Goal: Task Accomplishment & Management: Manage account settings

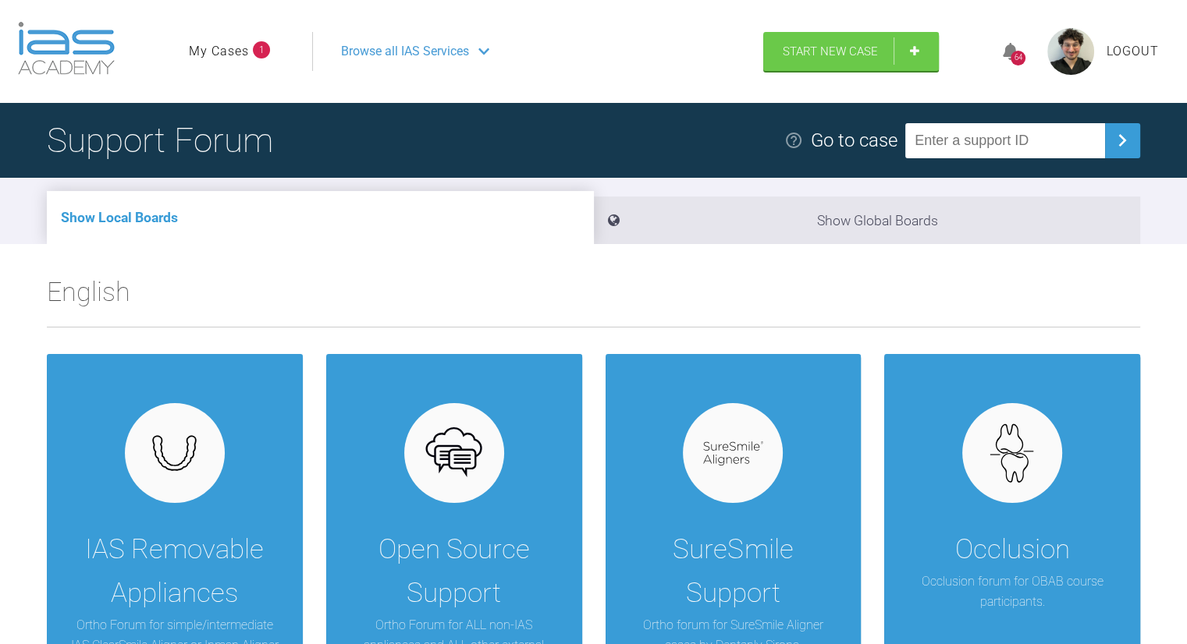
click at [234, 52] on link "My Cases" at bounding box center [219, 51] width 60 height 20
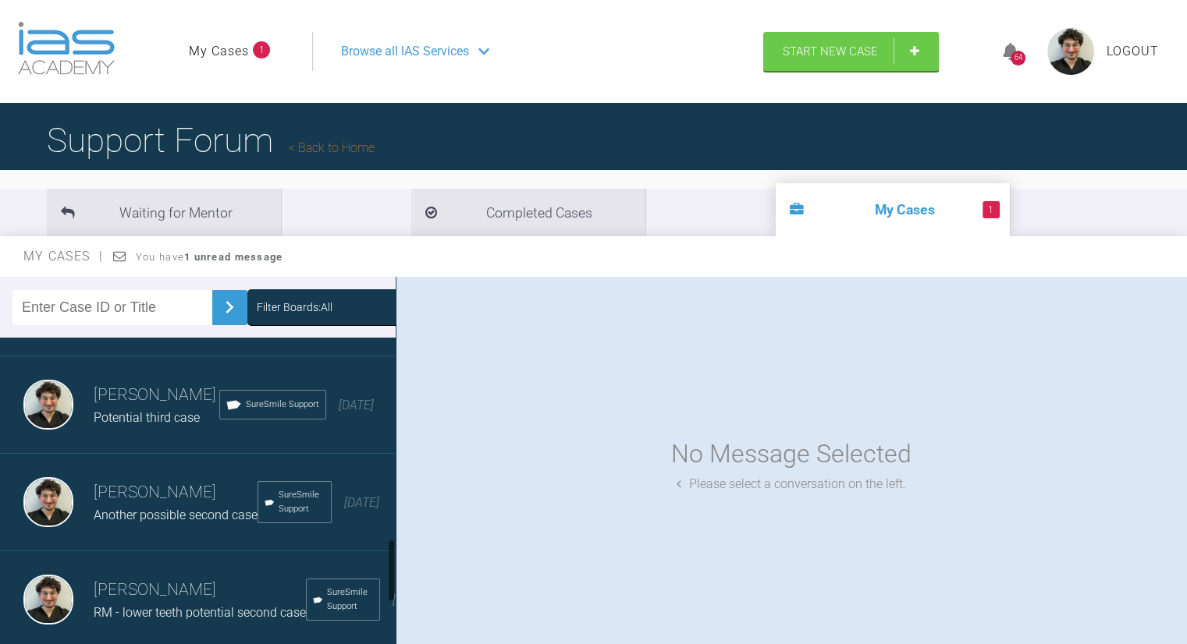
scroll to position [1127, 0]
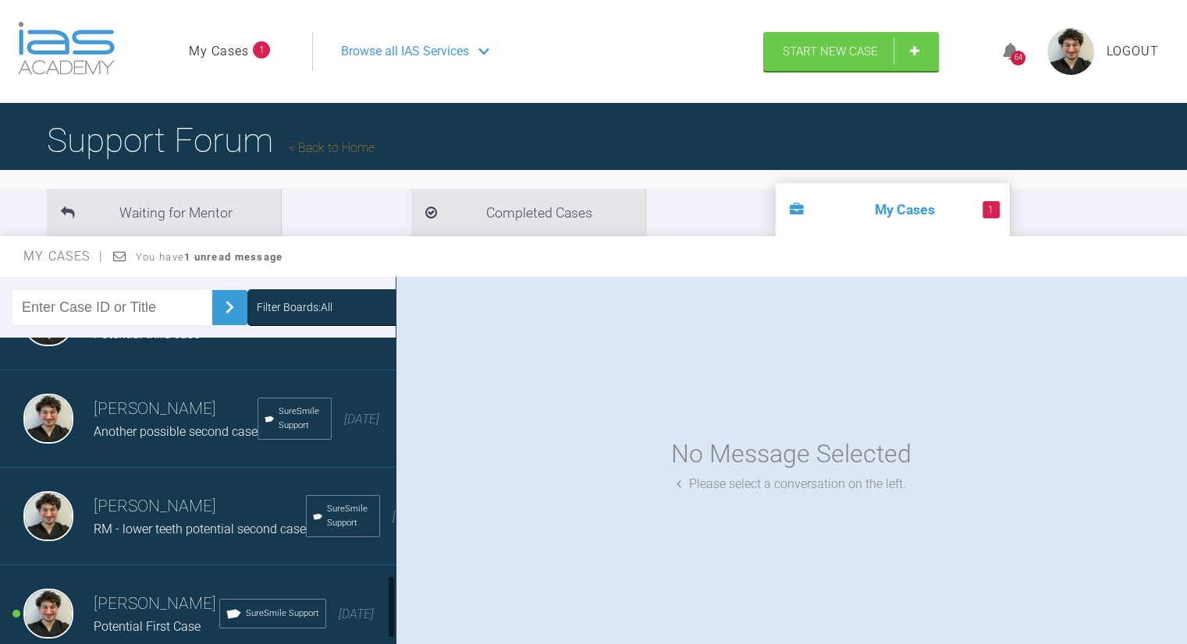
click at [136, 619] on span "Potential First Case" at bounding box center [147, 626] width 107 height 15
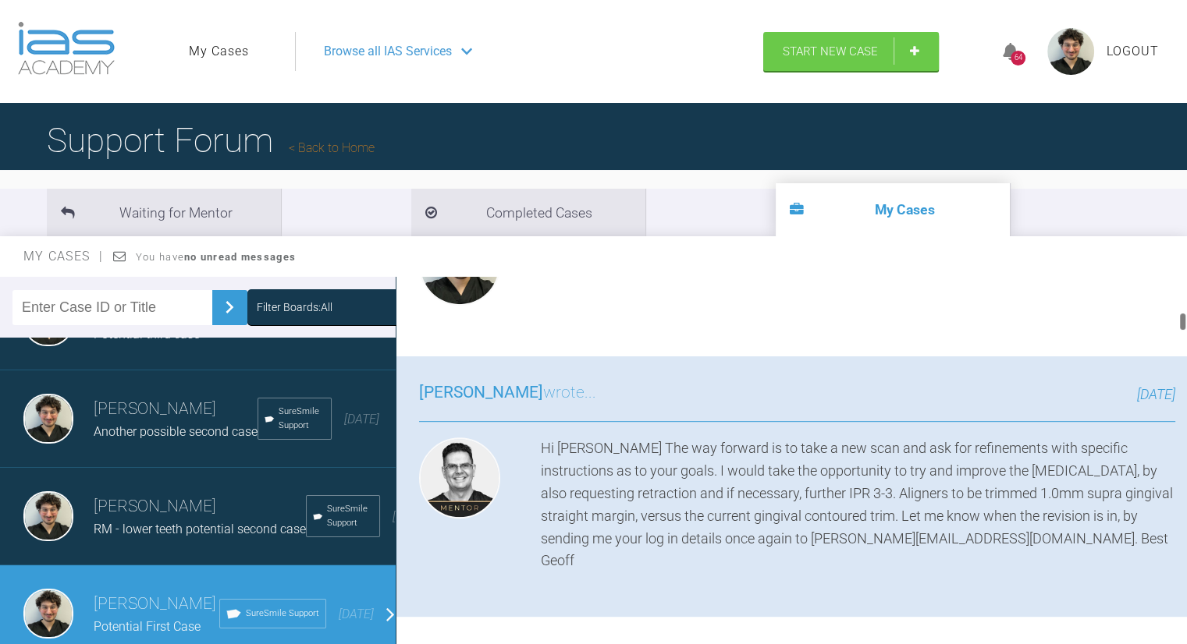
scroll to position [938, 0]
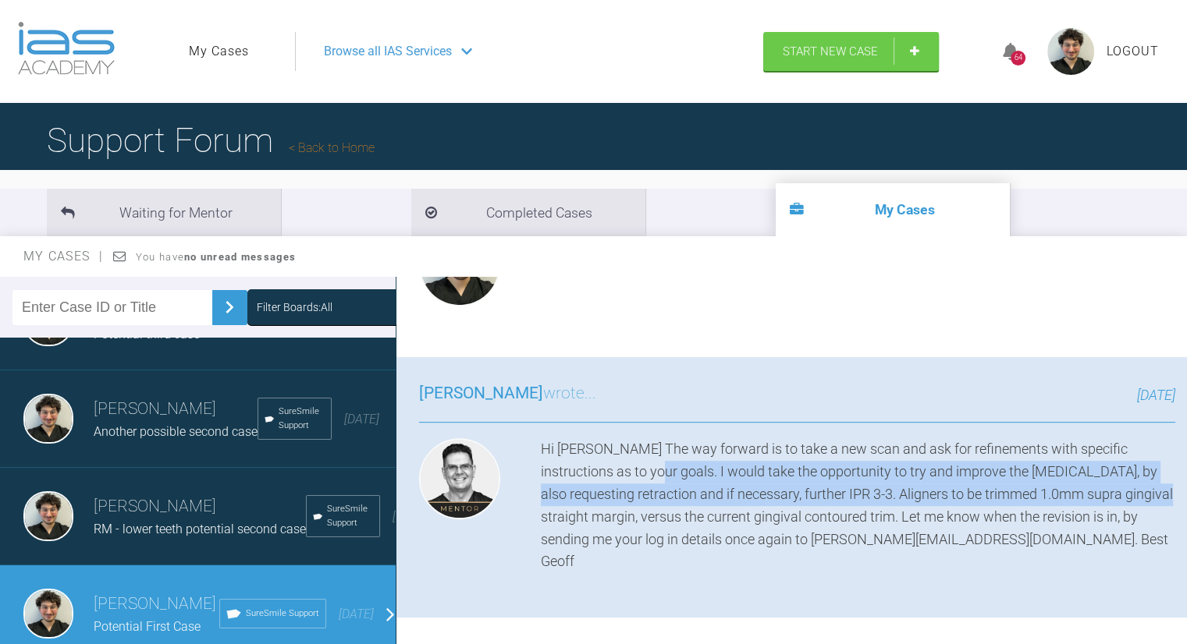
drag, startPoint x: 608, startPoint y: 463, endPoint x: 1114, endPoint y: 490, distance: 507.0
click at [1114, 490] on div "Hi Alex The way forward is to take a new scan and ask for refinements with spec…" at bounding box center [858, 505] width 634 height 135
copy div "I would take the opportunity to try and improve the overjet, by also requesting…"
